Goal: Information Seeking & Learning: Learn about a topic

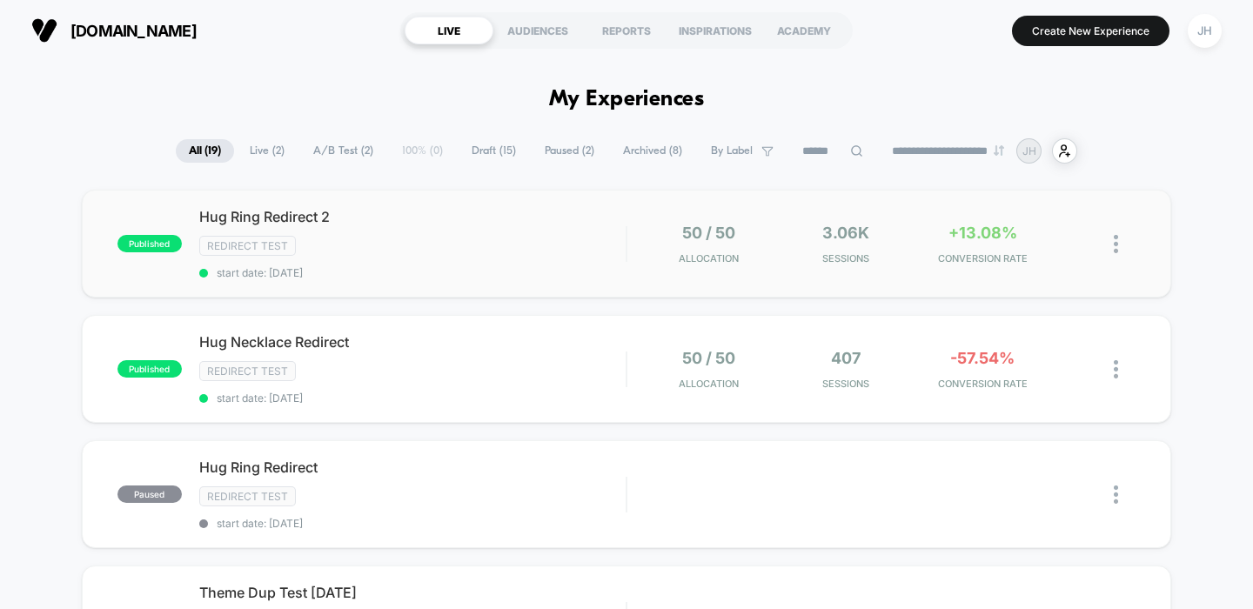
click at [645, 265] on div "published Hug Ring Redirect 2 Redirect Test start date: [DATE] 50 / 50 Allocati…" at bounding box center [627, 244] width 1090 height 108
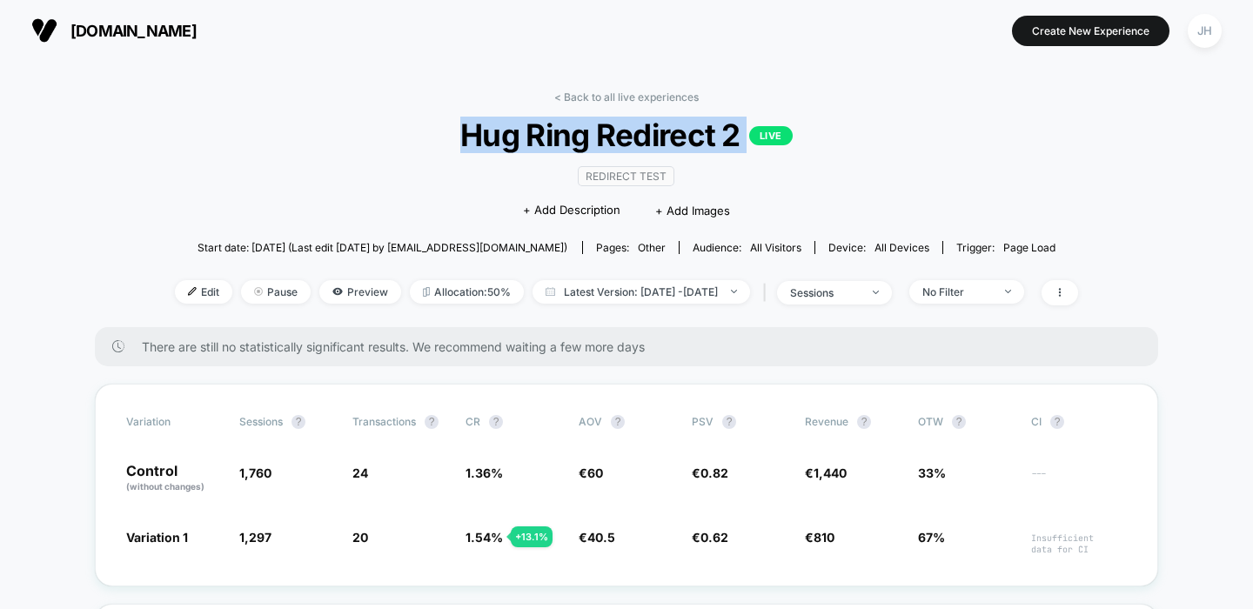
drag, startPoint x: 466, startPoint y: 131, endPoint x: 836, endPoint y: 133, distance: 369.8
click at [836, 133] on span "Hug Ring Redirect 2 LIVE" at bounding box center [626, 135] width 813 height 37
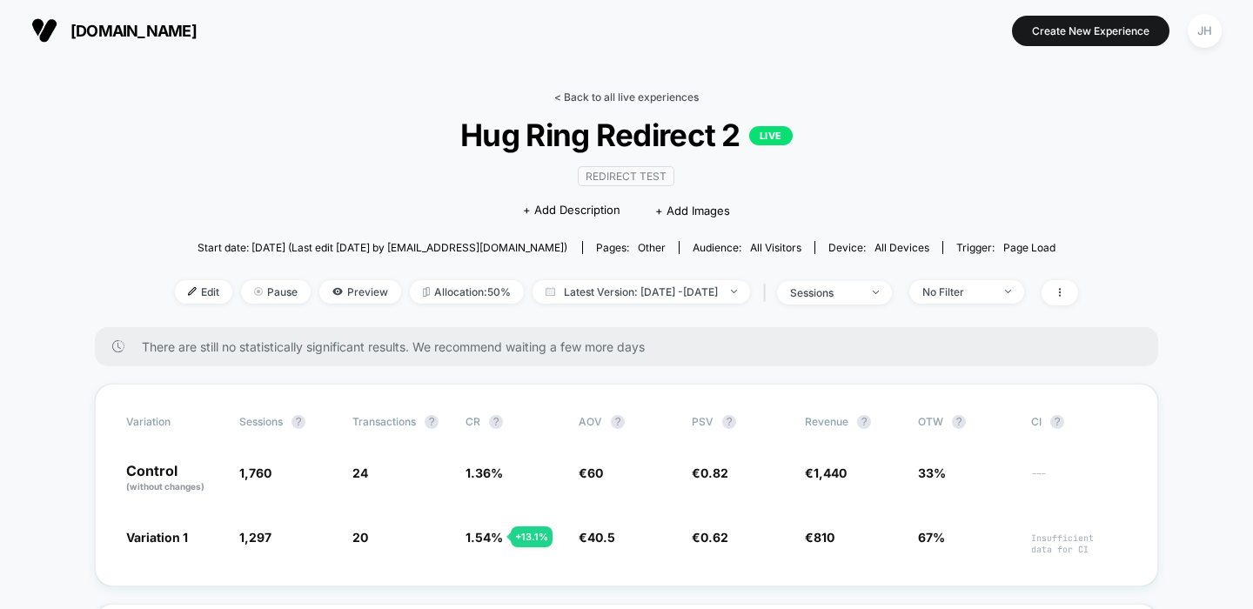
click at [690, 101] on link "< Back to all live experiences" at bounding box center [626, 96] width 144 height 13
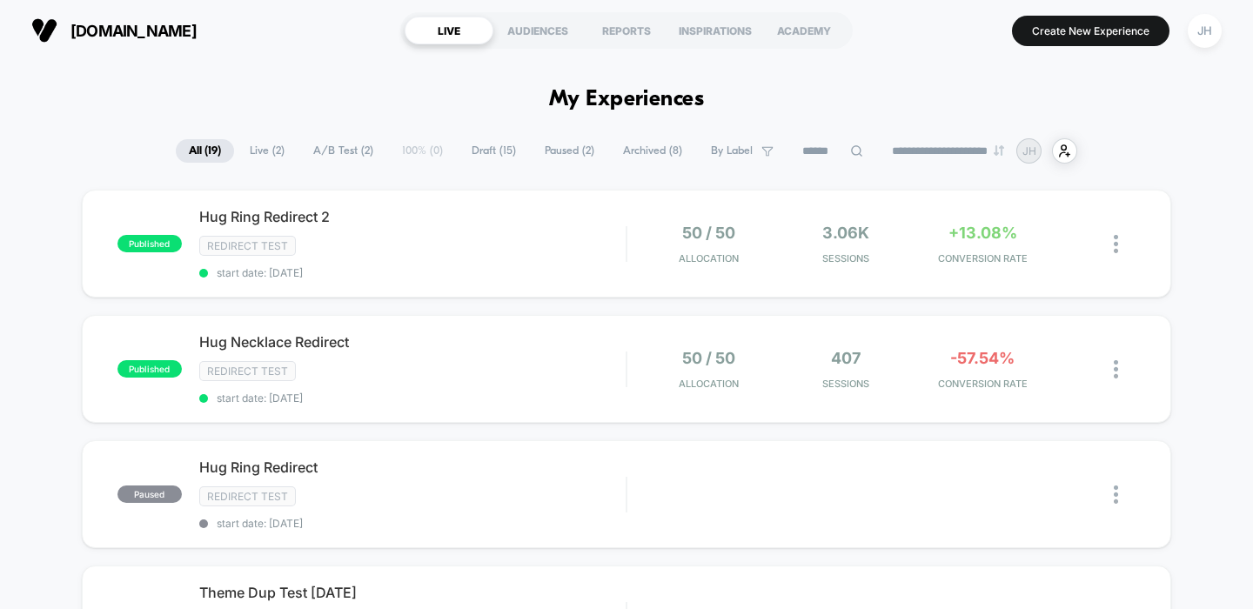
click at [690, 101] on h1 "My Experiences" at bounding box center [627, 99] width 156 height 25
